Goal: Check status: Check status

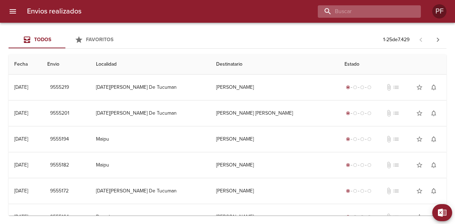
click at [373, 11] on input "buscar" at bounding box center [363, 11] width 91 height 12
paste input "[PERSON_NAME]"
type input "[PERSON_NAME]"
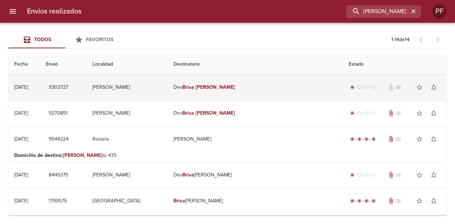
click at [164, 92] on td "[PERSON_NAME]" at bounding box center [127, 88] width 81 height 26
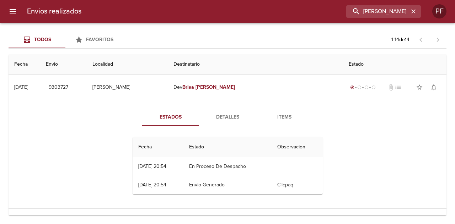
click at [225, 118] on span "Detalles" at bounding box center [227, 117] width 48 height 9
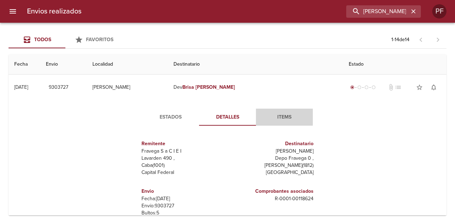
click at [281, 115] on span "Items" at bounding box center [284, 117] width 48 height 9
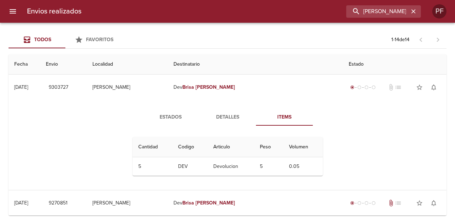
click at [217, 168] on td "Devolucion" at bounding box center [230, 166] width 47 height 18
click at [221, 119] on span "Detalles" at bounding box center [227, 117] width 48 height 9
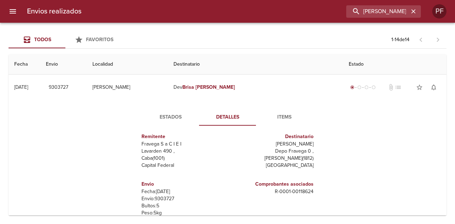
scroll to position [11, 0]
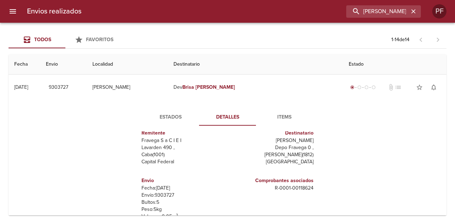
click at [166, 118] on span "Estados" at bounding box center [170, 117] width 48 height 9
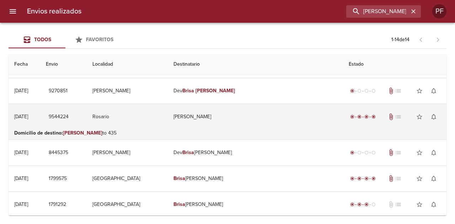
scroll to position [142, 0]
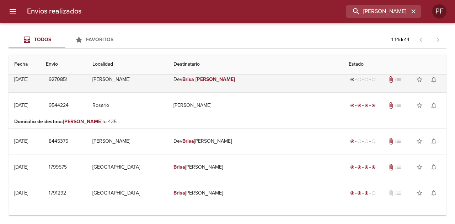
click at [227, 83] on td "[PERSON_NAME]" at bounding box center [255, 80] width 175 height 26
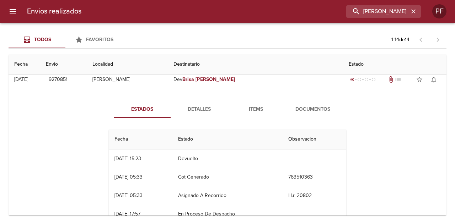
click at [305, 105] on span "Documentos" at bounding box center [312, 109] width 48 height 9
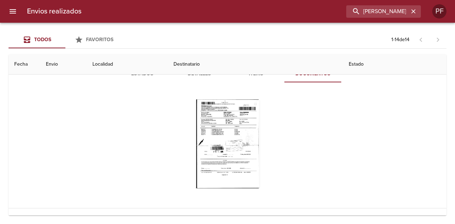
scroll to position [213, 0]
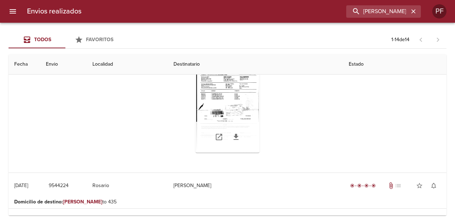
click at [245, 109] on div "Tabla de envíos del cliente" at bounding box center [227, 108] width 64 height 89
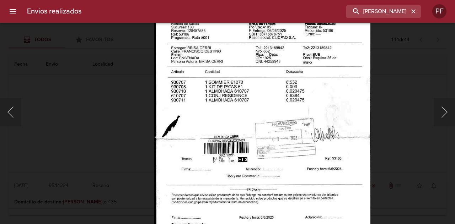
click at [285, 136] on img "Lightbox" at bounding box center [262, 132] width 216 height 308
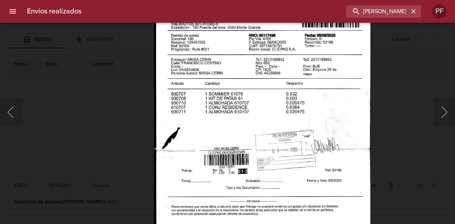
click at [421, 168] on div "Lightbox" at bounding box center [227, 112] width 455 height 224
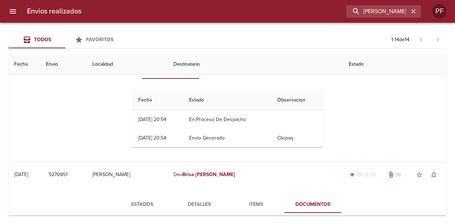
scroll to position [0, 0]
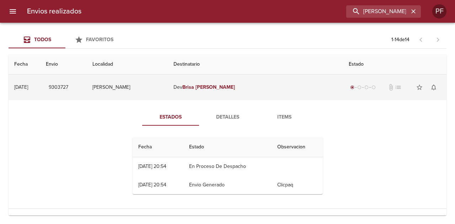
click at [233, 89] on em "[PERSON_NAME]" at bounding box center [214, 87] width 39 height 6
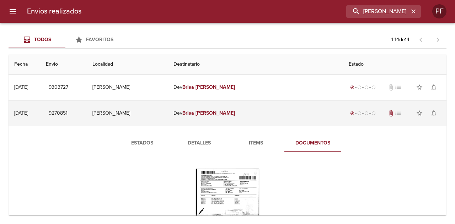
click at [225, 108] on td "[PERSON_NAME]" at bounding box center [255, 114] width 175 height 26
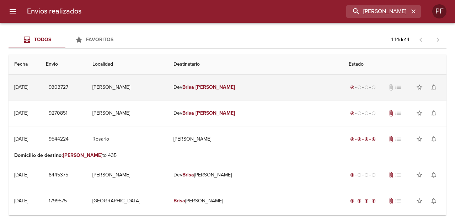
click at [204, 91] on td "[PERSON_NAME]" at bounding box center [255, 88] width 175 height 26
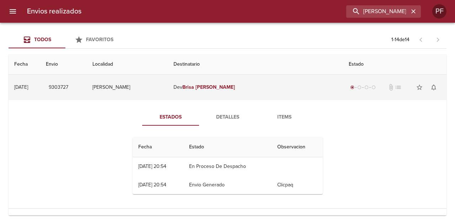
click at [194, 88] on em "Brisa" at bounding box center [188, 87] width 12 height 6
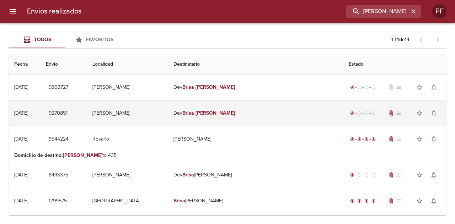
click at [220, 107] on td "[PERSON_NAME]" at bounding box center [255, 114] width 175 height 26
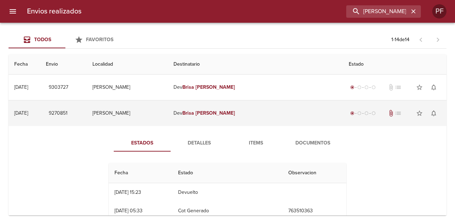
click at [220, 107] on td "[PERSON_NAME]" at bounding box center [255, 114] width 175 height 26
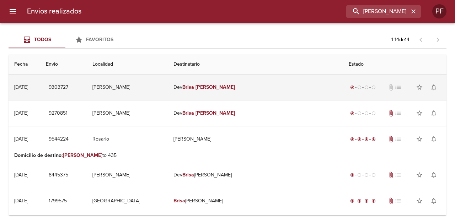
click at [225, 89] on td "[PERSON_NAME]" at bounding box center [255, 88] width 175 height 26
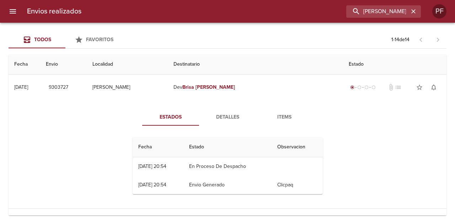
click at [231, 120] on span "Detalles" at bounding box center [227, 117] width 48 height 9
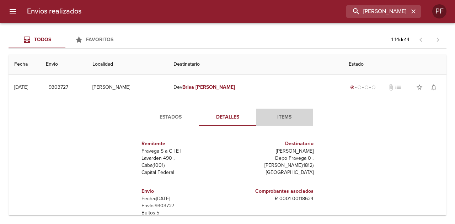
click at [299, 110] on button "Items" at bounding box center [284, 117] width 57 height 17
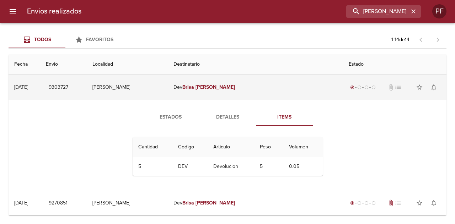
click at [387, 86] on span "attach_file" at bounding box center [390, 87] width 7 height 7
